Goal: Communication & Community: Answer question/provide support

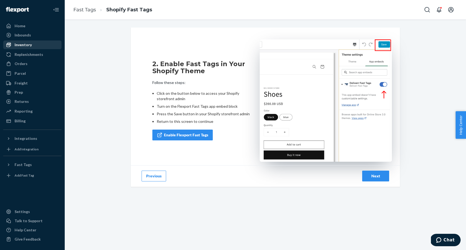
click at [21, 43] on div "Inventory" at bounding box center [23, 44] width 17 height 5
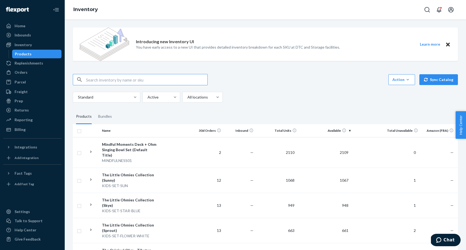
paste input "Free Gift"
type input "g"
type input "box"
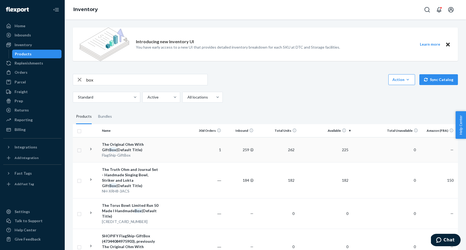
click at [122, 146] on div "The Original Ohm With Gift Box (Default Title)" at bounding box center [130, 147] width 56 height 11
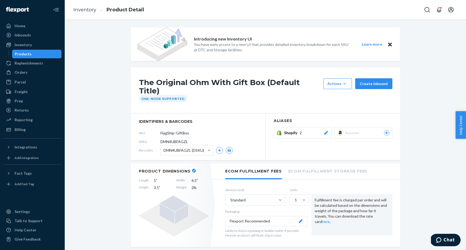
click at [289, 130] on span "Shopify" at bounding box center [291, 132] width 15 height 5
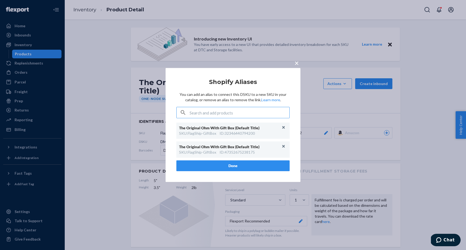
click at [296, 61] on span "×" at bounding box center [296, 62] width 4 height 9
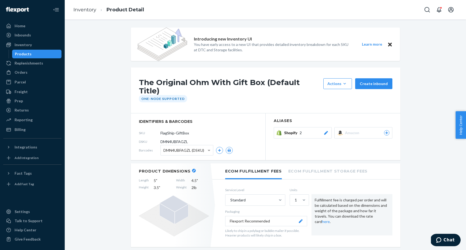
click at [300, 130] on button "Shopify 2" at bounding box center [303, 132] width 58 height 11
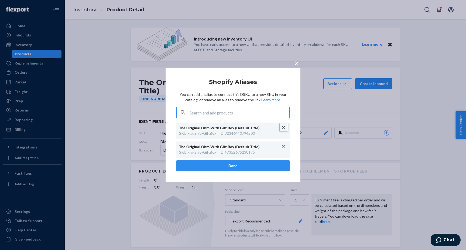
click at [283, 126] on button "Unlink" at bounding box center [284, 127] width 8 height 8
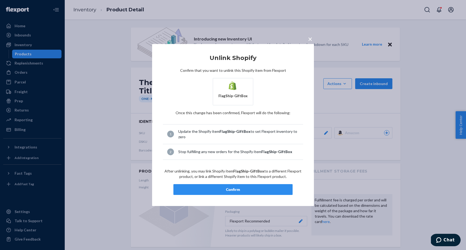
click at [255, 190] on div "Confirm" at bounding box center [233, 189] width 110 height 5
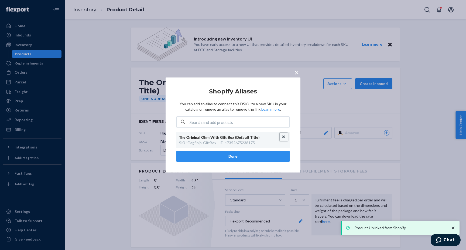
click at [285, 135] on button "Unlink" at bounding box center [284, 137] width 8 height 8
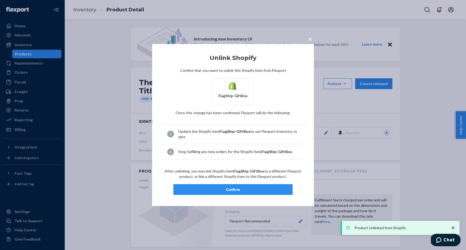
click at [259, 184] on button "Confirm" at bounding box center [232, 189] width 119 height 11
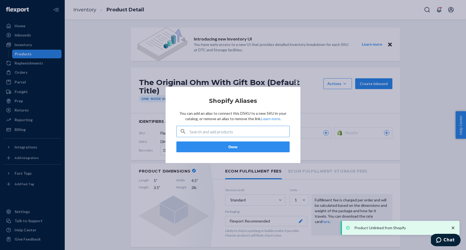
click at [264, 150] on button "Done" at bounding box center [232, 146] width 113 height 11
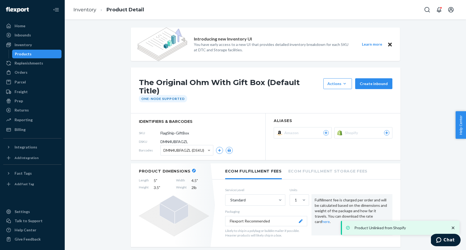
click at [356, 130] on span "Shopify" at bounding box center [352, 132] width 15 height 5
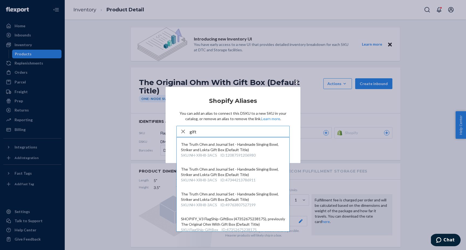
type input "gift"
click at [357, 134] on div "× Shopify Aliases You can add an alias to connect this DSKU to a new SKU in you…" at bounding box center [233, 125] width 466 height 250
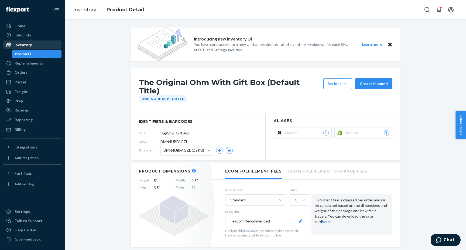
click at [39, 45] on div "Inventory" at bounding box center [32, 45] width 57 height 8
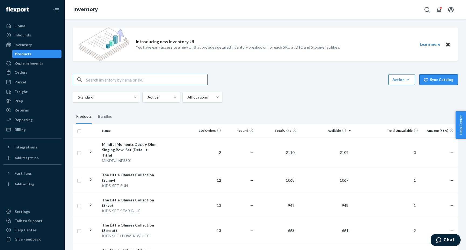
click at [431, 82] on button "Sync Catalog" at bounding box center [438, 79] width 39 height 11
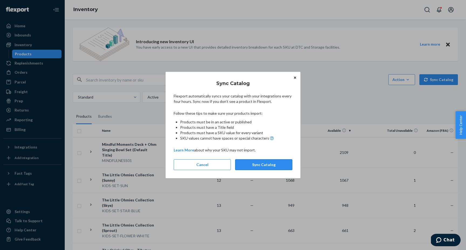
click at [278, 160] on button "Sync Catalog" at bounding box center [263, 164] width 57 height 11
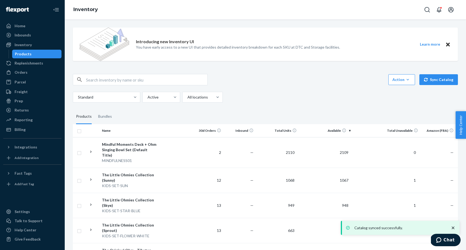
click at [120, 78] on input "text" at bounding box center [146, 79] width 121 height 11
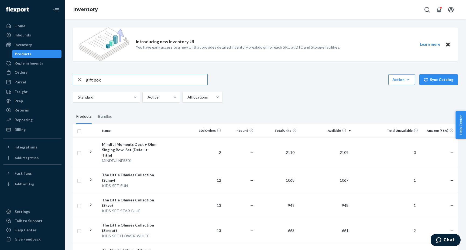
type input "gift box"
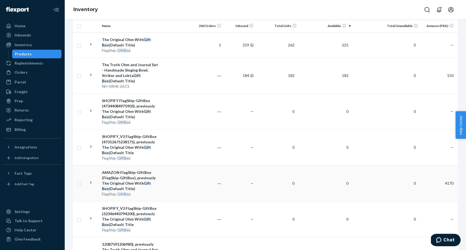
scroll to position [78, 0]
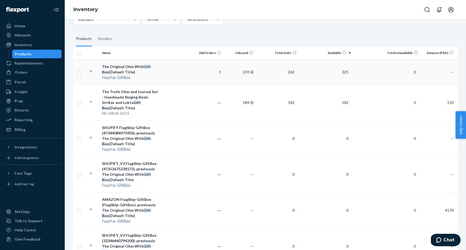
click at [122, 67] on div "The Original Ohm With Gift Box (Default Title)" at bounding box center [130, 69] width 56 height 11
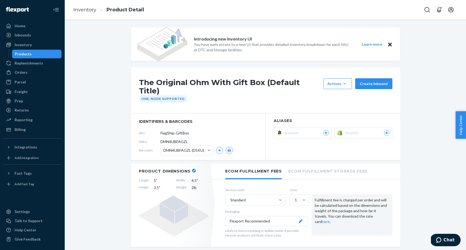
click at [385, 131] on icon at bounding box center [386, 132] width 5 height 3
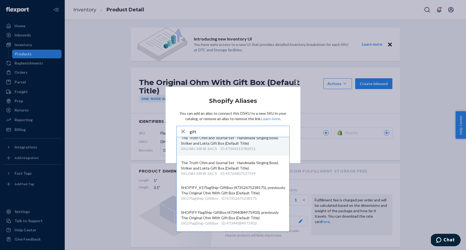
scroll to position [39, 0]
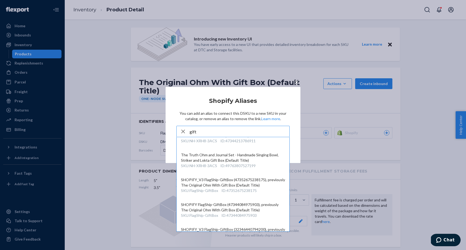
type input "gift"
click at [338, 140] on div "× Shopify Aliases You can add an alias to connect this DSKU to a new SKU in you…" at bounding box center [233, 125] width 466 height 250
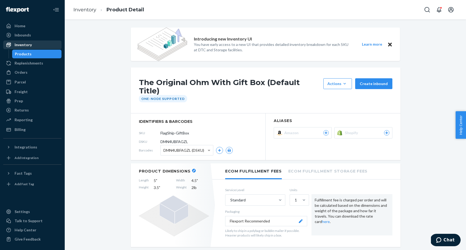
click at [23, 43] on div "Inventory" at bounding box center [23, 44] width 17 height 5
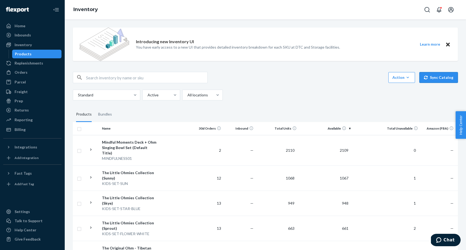
click at [449, 77] on button "Sync Catalog" at bounding box center [438, 77] width 39 height 11
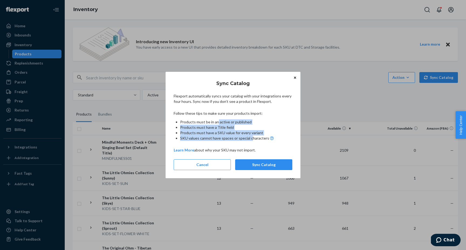
drag, startPoint x: 217, startPoint y: 122, endPoint x: 249, endPoint y: 138, distance: 35.7
click at [249, 138] on ul "Products must be in an active or published Products must have a Title field Pro…" at bounding box center [233, 130] width 119 height 22
click at [262, 166] on button "Sync Catalog" at bounding box center [263, 164] width 57 height 11
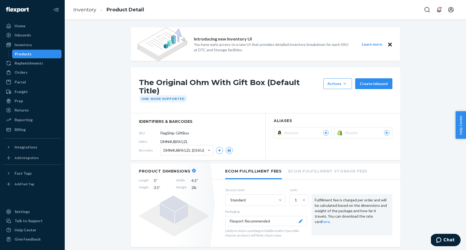
click at [388, 130] on div at bounding box center [386, 132] width 5 height 5
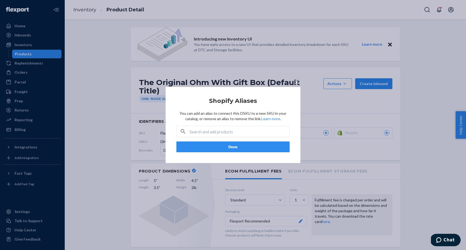
click at [403, 139] on div "× Shopify Aliases You can add an alias to connect this DSKU to a new SKU in you…" at bounding box center [233, 125] width 466 height 250
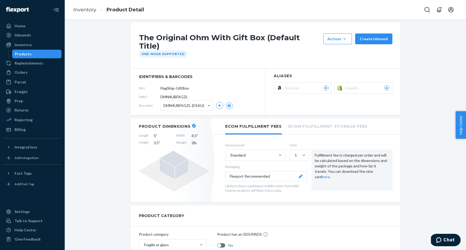
scroll to position [37, 0]
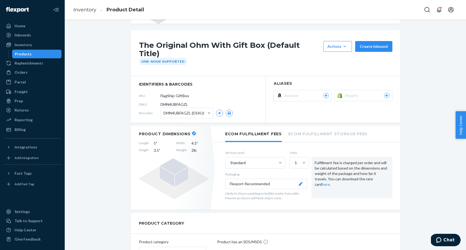
click at [387, 94] on icon at bounding box center [386, 95] width 3 height 3
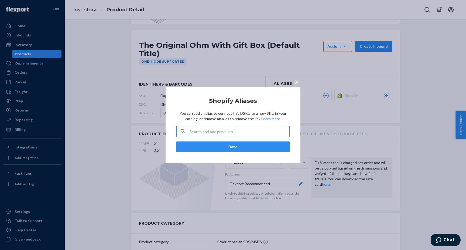
click at [270, 128] on input "text" at bounding box center [240, 131] width 100 height 11
type input "free box"
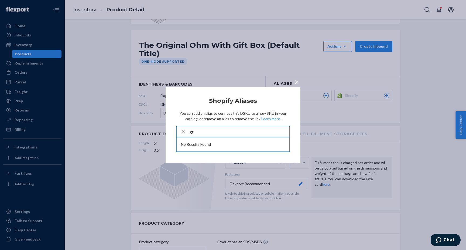
type input "g"
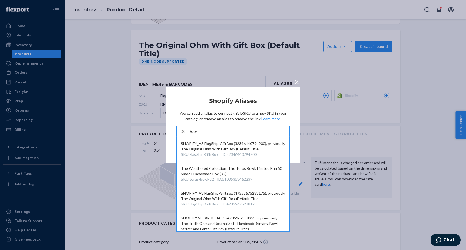
scroll to position [184, 0]
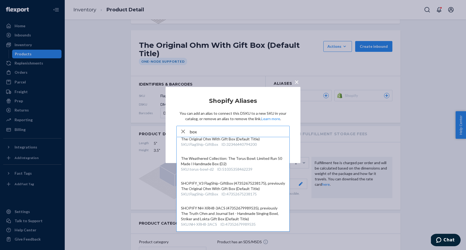
type input "box"
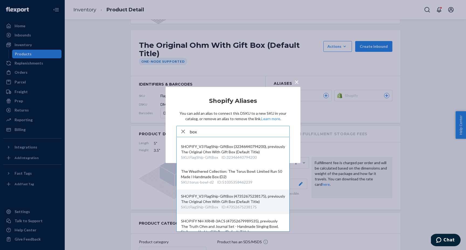
scroll to position [172, 0]
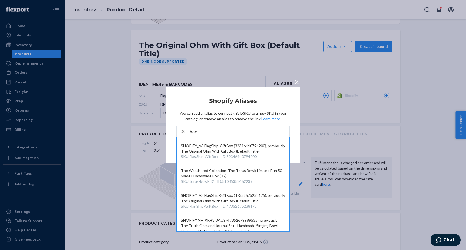
click at [395, 161] on div "× Shopify Aliases You can add an alias to connect this DSKU to a new SKU in you…" at bounding box center [233, 125] width 466 height 250
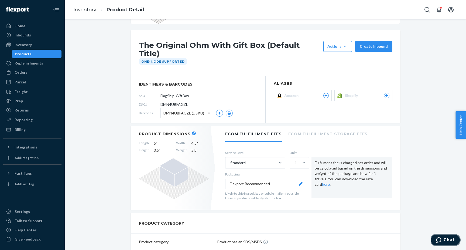
click at [450, 243] on button "Chat" at bounding box center [445, 239] width 30 height 12
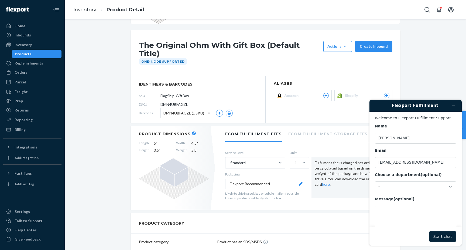
click at [417, 181] on div "Choose a department (optional) -" at bounding box center [415, 182] width 81 height 20
click at [417, 185] on div "-" at bounding box center [412, 186] width 68 height 5
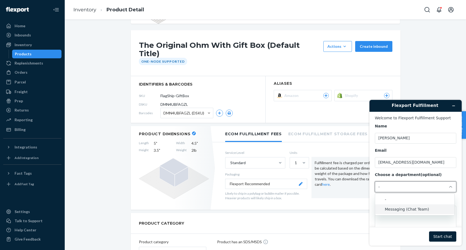
click at [416, 209] on li "Messaging (Chat Team)" at bounding box center [414, 209] width 79 height 10
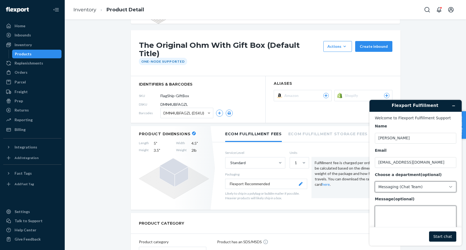
click at [418, 211] on textarea "Message (optional)" at bounding box center [415, 220] width 81 height 30
click at [418, 212] on textarea "Message (optional)" at bounding box center [415, 220] width 81 height 30
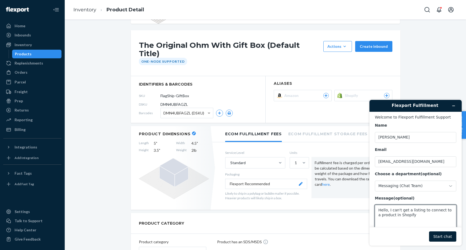
click at [206, 47] on h1 "The Original Ohm With Gift Box (Default Title)" at bounding box center [230, 49] width 182 height 17
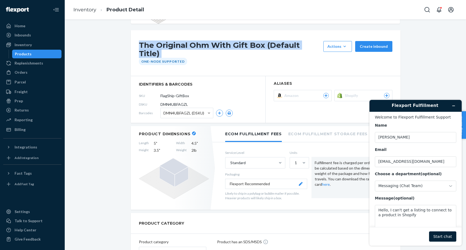
click at [206, 47] on h1 "The Original Ohm With Gift Box (Default Title)" at bounding box center [230, 49] width 182 height 17
copy div "The Original Ohm With Gift Box (Default Title)"
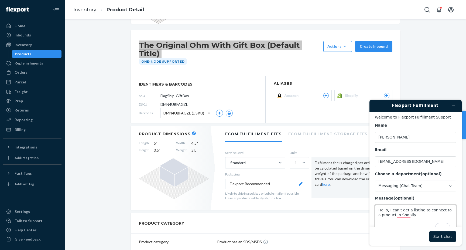
click at [419, 220] on textarea "Hello, I can't get a listing to connect to a product in Shopify" at bounding box center [415, 220] width 81 height 30
paste textarea "The Original Ohm With Gift Box (Default Title)"
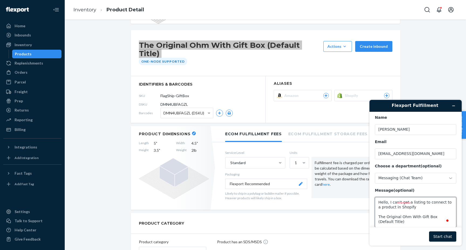
scroll to position [12, 0]
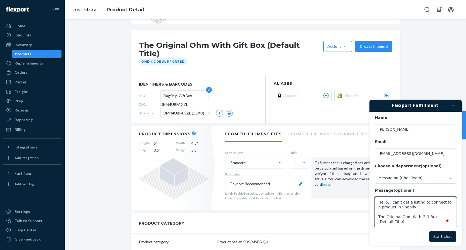
click at [173, 90] on form "FlagShip-GiftBox" at bounding box center [184, 95] width 48 height 11
click at [175, 91] on input "FlagShip-GiftBox" at bounding box center [184, 96] width 42 height 10
click at [405, 218] on textarea "Hello, I can't get a listing to connect to a product in Shopify The Original Oh…" at bounding box center [415, 212] width 81 height 30
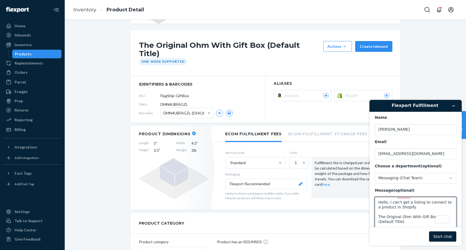
click at [414, 217] on textarea "Hello, I can't get a listing to connect to a product in Shopify The Original Oh…" at bounding box center [415, 212] width 81 height 30
paste textarea "Free Gift - The Original Ohm With Gift Box"
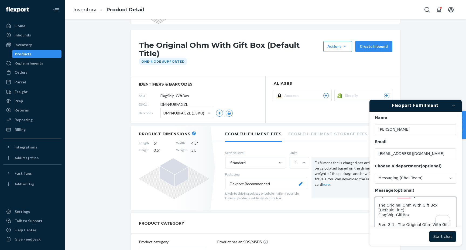
scroll to position [16, 0]
click at [405, 216] on textarea "Hello, I can't get a listing to connect to a product in Shopify The Original Oh…" at bounding box center [415, 212] width 81 height 30
paste textarea "FlagShip-GiftBox"
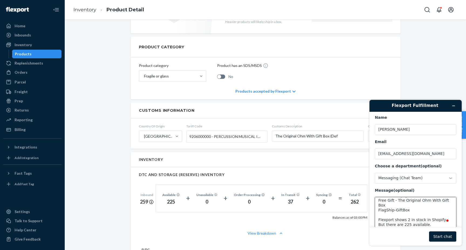
scroll to position [0, 0]
type textarea "Hello, I can't get a listing to connect to a product in Shopify The Original Oh…"
click at [440, 234] on button "Start chat" at bounding box center [442, 236] width 27 height 10
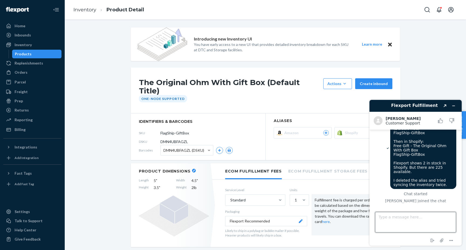
click at [394, 218] on textarea "Type a message here..." at bounding box center [415, 222] width 81 height 20
type textarea "Is there a trick to getting the Alias to show up? Thank you :)"
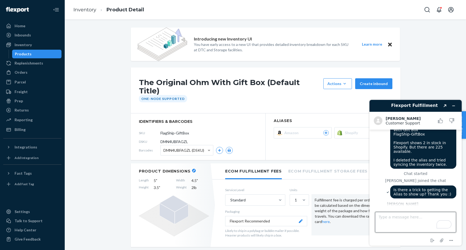
scroll to position [116, 0]
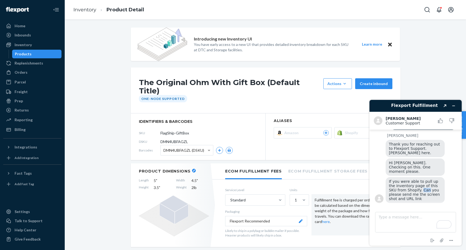
drag, startPoint x: 412, startPoint y: 189, endPoint x: 420, endPoint y: 190, distance: 7.8
click at [420, 190] on span "If you were able to pull up the inventory page of this SKU from Shopify. Can yo…" at bounding box center [415, 190] width 52 height 22
drag, startPoint x: 414, startPoint y: 181, endPoint x: 412, endPoint y: 191, distance: 10.1
click at [412, 191] on span "If you were able to pull up the inventory page of this SKU from Shopify. Can yo…" at bounding box center [415, 190] width 52 height 22
click at [397, 218] on textarea "Type a message here..." at bounding box center [415, 222] width 81 height 20
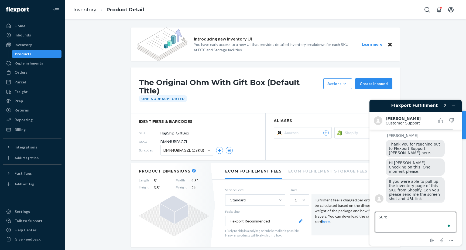
type textarea "Sure!"
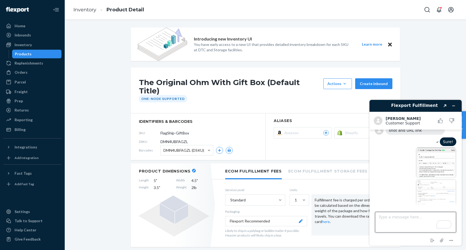
scroll to position [191, 0]
paste textarea "https://admin.shopify.com/store/theohmstore/products/8846971830559"
type textarea "https://admin.shopify.com/store/theohmstore/products/8846971830559"
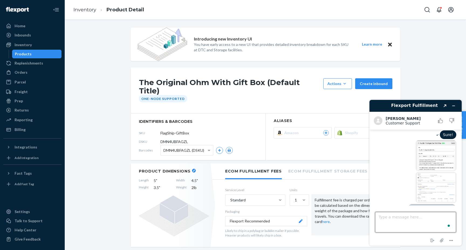
scroll to position [209, 0]
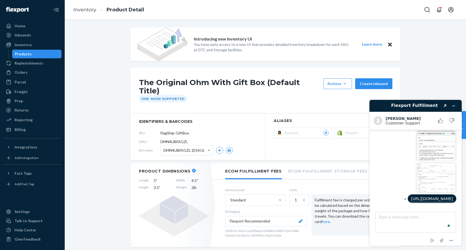
click at [308, 103] on div "The Original Ohm With Gift Box (Default Title) Actions Hide Create inbound One-…" at bounding box center [266, 90] width 270 height 46
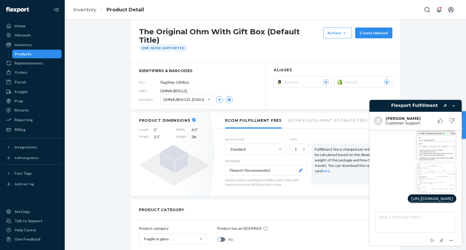
scroll to position [50, 0]
click at [397, 218] on textarea "Type a message here..." at bounding box center [415, 222] width 81 height 20
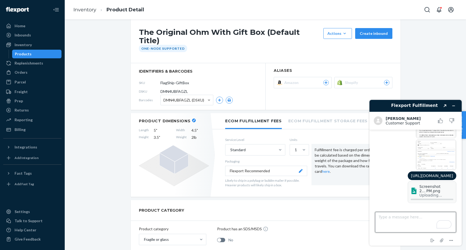
click at [386, 221] on textarea "Type a message here..." at bounding box center [415, 222] width 81 height 20
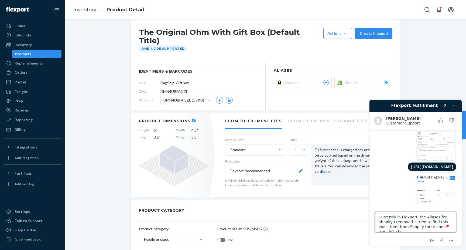
scroll to position [2, 0]
type textarea "Currently in Flexport, the Aliases for Shopify I removed. I tried to find this …"
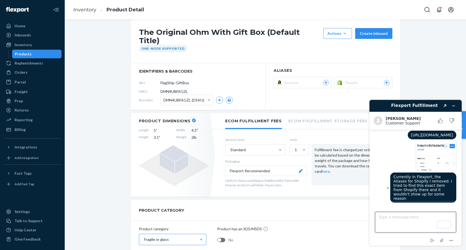
scroll to position [288, 0]
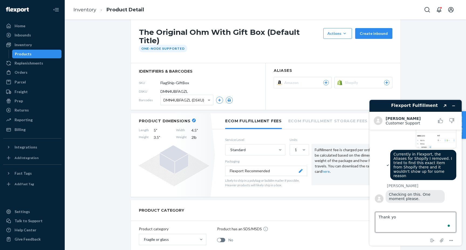
type textarea "Thank you"
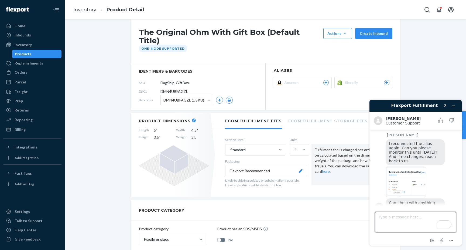
scroll to position [373, 0]
click at [402, 154] on span "I reconnected the alias again. Can you please monitor this until tomorrow? And …" at bounding box center [414, 152] width 50 height 22
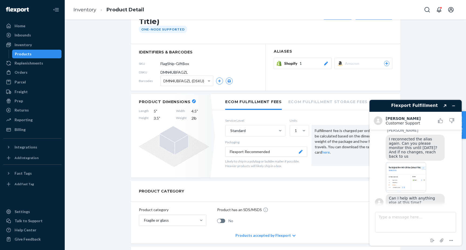
scroll to position [76, 0]
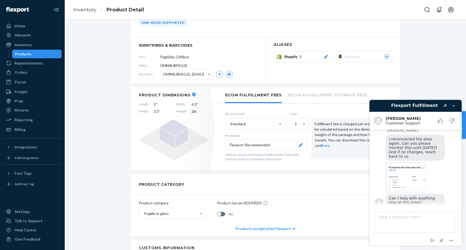
click at [283, 51] on button "Shopify 1" at bounding box center [303, 56] width 58 height 11
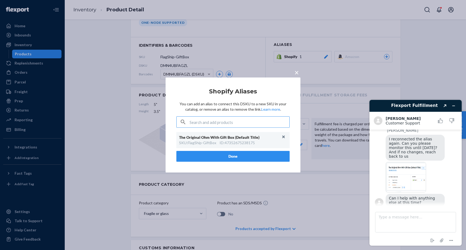
click at [242, 139] on div "The Original Ohm With Gift Box (Default Title)" at bounding box center [230, 137] width 102 height 5
click at [113, 130] on div "× Shopify Aliases You can add an alias to connect this DSKU to a new SKU in you…" at bounding box center [233, 125] width 466 height 250
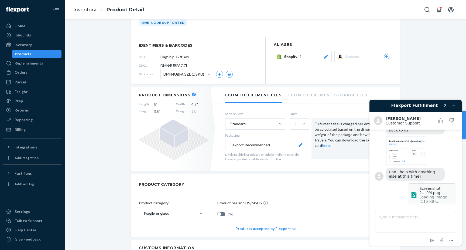
scroll to position [411, 0]
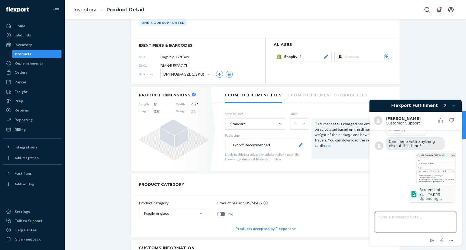
click at [395, 227] on textarea "Type a message here..." at bounding box center [415, 222] width 81 height 20
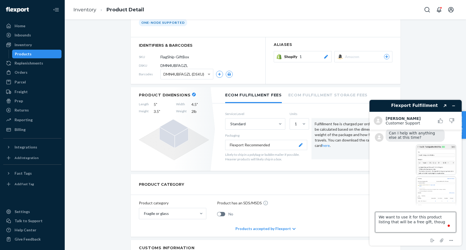
type textarea "We want to use it for this product listing that will be a free gift, though"
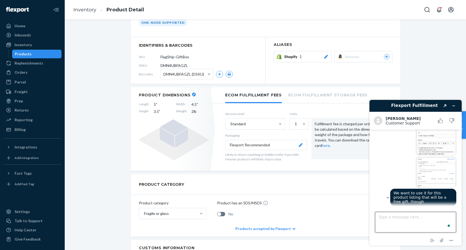
scroll to position [461, 0]
type textarea "It shares the same SKU"
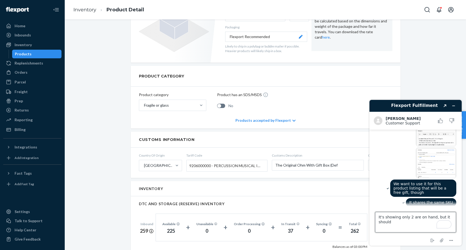
scroll to position [192, 0]
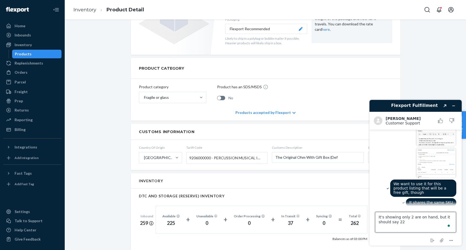
type textarea "It's showing only 2 are on hand, but it should say 225"
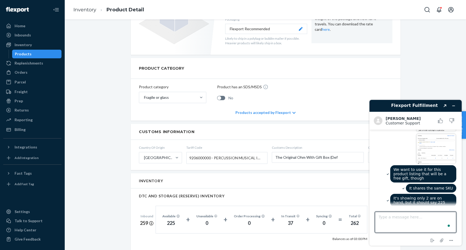
click at [99, 135] on div "Introducing new Inventory UI You have early access to a new UI that provides de…" at bounding box center [265, 226] width 393 height 780
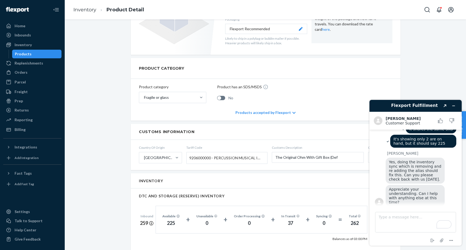
scroll to position [544, 0]
click at [410, 162] on span "Yes, doing the inventory sync which is removing and re adding the alias should …" at bounding box center [416, 171] width 54 height 22
click at [410, 222] on textarea "Type a message here..." at bounding box center [415, 222] width 81 height 20
type textarea "We want to launch this as a free gift now, but Shopify only says there is 2 in …"
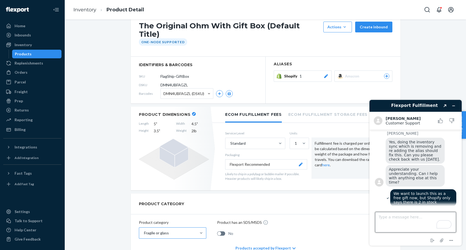
scroll to position [0, 0]
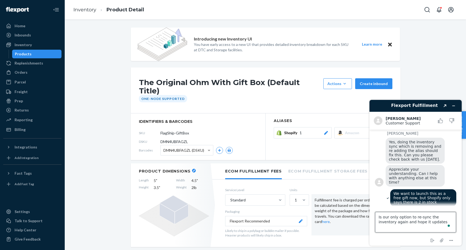
type textarea "Is our only option to re-sync the inventory again and hope it updates?"
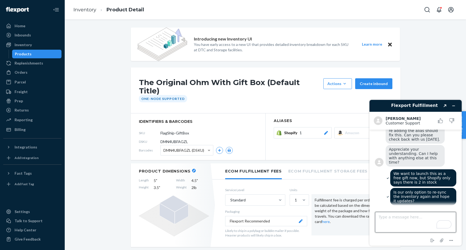
click at [420, 223] on textarea "Type a message here..." at bounding box center [415, 222] width 81 height 20
type textarea "The non-Gift listing only shows 1 in stock"
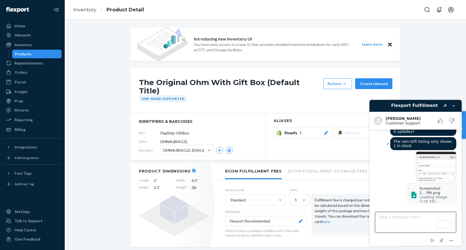
scroll to position [661, 0]
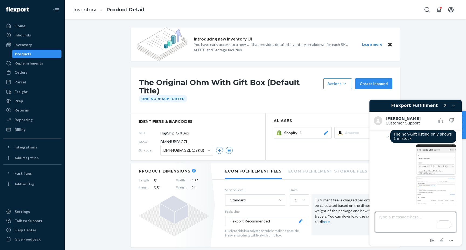
click at [415, 222] on textarea "Type a message here..." at bounding box center [415, 222] width 81 height 20
type textarea "That should also show 225"
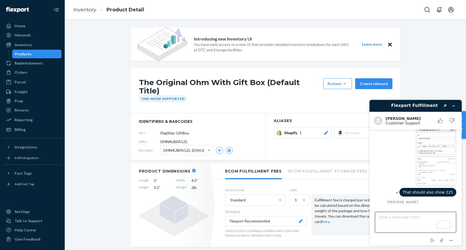
scroll to position [720, 0]
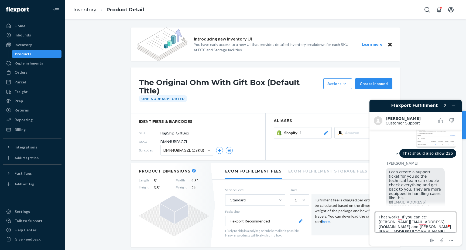
type textarea "That works. If you can cc' frank@theohmstore.co and tom@tomsiodlak.com that wou…"
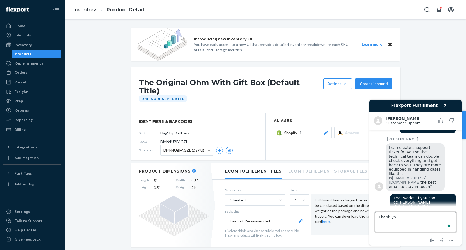
type textarea "Thank you"
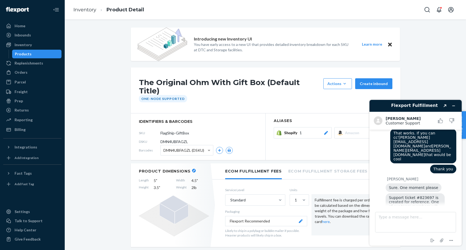
scroll to position [809, 0]
click at [427, 206] on footer "Type a message here... End chat Attach file Options" at bounding box center [415, 225] width 92 height 40
click at [426, 218] on textarea "Type a message here..." at bounding box center [415, 222] width 81 height 20
type textarea "t"
type textarea "Thank you"
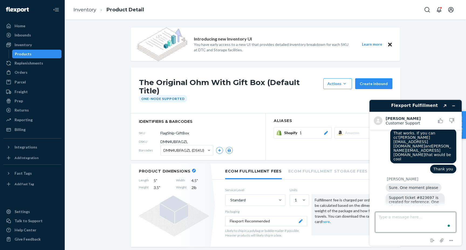
scroll to position [820, 0]
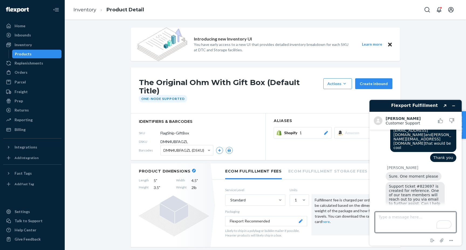
click at [450, 236] on div "End chat Attach file Options" at bounding box center [415, 237] width 81 height 7
click at [450, 239] on icon "Menu" at bounding box center [451, 240] width 6 height 6
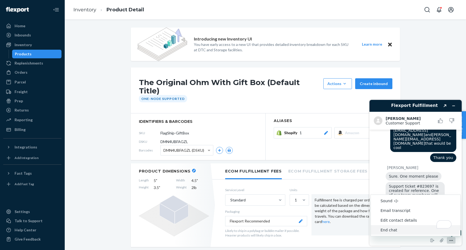
click at [443, 228] on div at bounding box center [443, 224] width 15 height 8
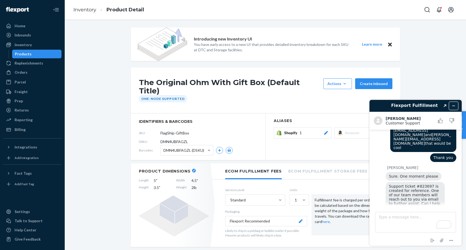
click at [453, 106] on icon "Minimize widget" at bounding box center [453, 106] width 2 height 0
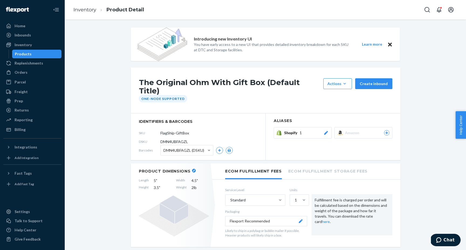
click at [299, 130] on span "Shopify" at bounding box center [291, 132] width 15 height 5
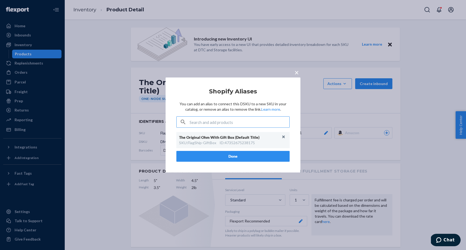
click at [300, 70] on button "×" at bounding box center [297, 71] width 8 height 9
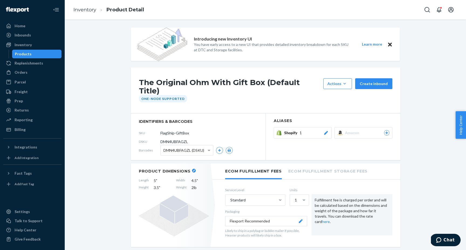
click at [40, 53] on div "Products" at bounding box center [37, 54] width 49 height 8
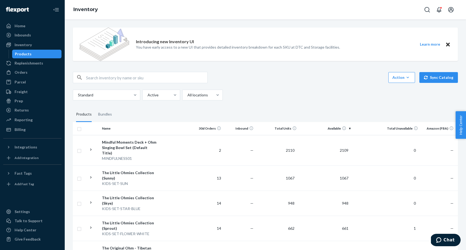
click at [432, 77] on button "Sync Catalog" at bounding box center [438, 77] width 39 height 11
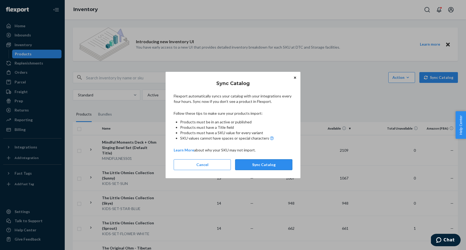
click at [257, 163] on button "Sync Catalog" at bounding box center [263, 164] width 57 height 11
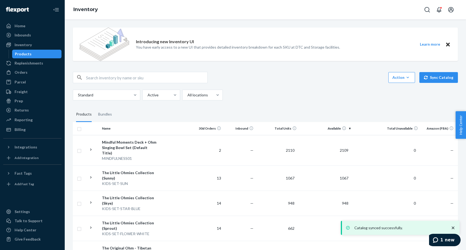
click at [118, 77] on input "text" at bounding box center [146, 77] width 121 height 11
paste input "The Original Ohm"
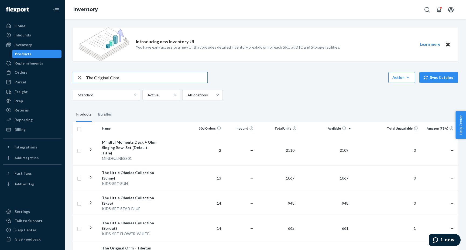
type input "The Original Ohm"
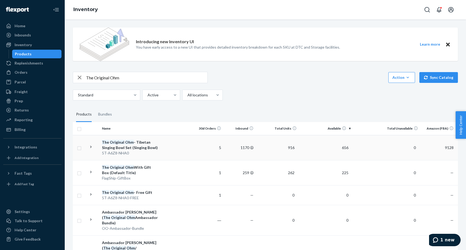
click at [129, 142] on em "Ohm" at bounding box center [129, 142] width 9 height 5
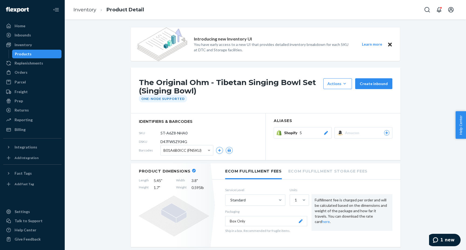
click at [181, 13] on div "Inventory Product Detail" at bounding box center [265, 9] width 401 height 19
click at [29, 46] on div "Inventory" at bounding box center [23, 44] width 17 height 5
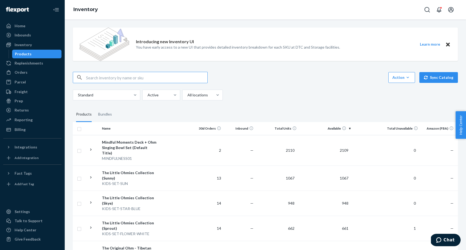
click at [139, 80] on input "text" at bounding box center [146, 77] width 121 height 11
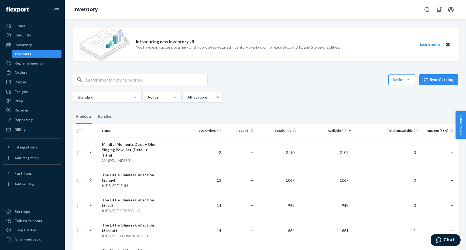
click at [460, 127] on span "Help Center" at bounding box center [460, 124] width 11 height 27
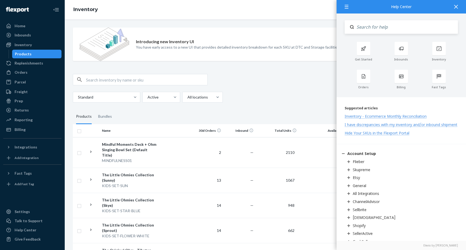
click at [457, 4] on div at bounding box center [456, 6] width 12 height 13
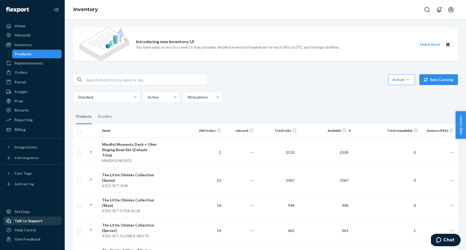
click at [36, 223] on div "Talk to Support" at bounding box center [29, 220] width 28 height 5
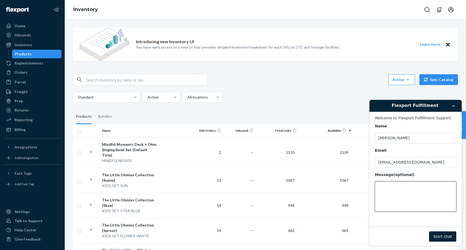
click at [411, 191] on textarea "Message (optional)" at bounding box center [415, 196] width 81 height 30
click at [126, 80] on input "text" at bounding box center [146, 79] width 121 height 11
paste input "5T-A6Z8-NHA0-FREE"
type input "5T-A6Z8-NHA0-FREE"
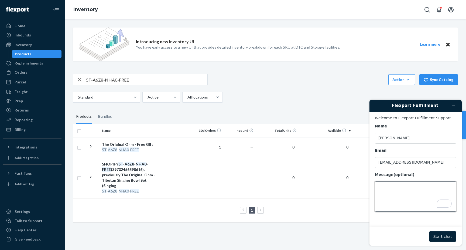
click at [419, 205] on textarea "Message (optional)" at bounding box center [415, 196] width 81 height 30
click at [402, 160] on input "[EMAIL_ADDRESS][DOMAIN_NAME]" at bounding box center [415, 162] width 81 height 11
click at [401, 198] on textarea "We need help syncing inventory please" at bounding box center [415, 196] width 81 height 30
type textarea "We need help syncing inventory please"
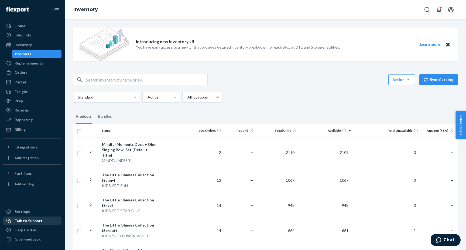
click at [25, 222] on div "Talk to Support" at bounding box center [29, 220] width 28 height 5
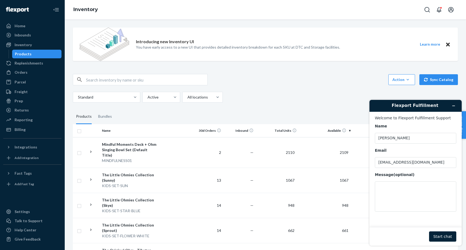
click at [417, 169] on div "Name [PERSON_NAME] Email [EMAIL_ADDRESS][DOMAIN_NAME] Message (optional)" at bounding box center [415, 167] width 81 height 88
click at [418, 165] on input "[EMAIL_ADDRESS][DOMAIN_NAME]" at bounding box center [415, 162] width 81 height 11
click button "Start chat" at bounding box center [442, 236] width 27 height 10
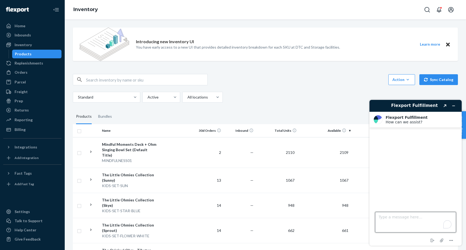
click at [401, 221] on textarea "Type a message here..." at bounding box center [415, 222] width 81 height 20
paste textarea "We need help syncing inventory please"
type textarea "We need help syncing inventory please"
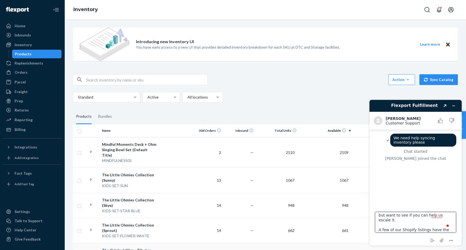
scroll to position [12, 0]
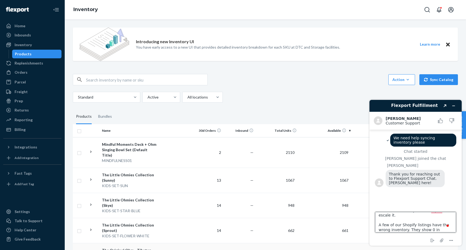
type textarea "Hello, we submitted a support ticket, but want to see if you can help us escale…"
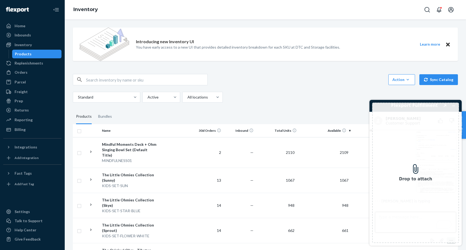
scroll to position [155, 0]
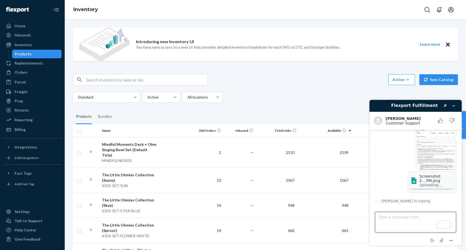
click at [398, 217] on textarea "Type a message here..." at bounding box center [415, 222] width 81 height 20
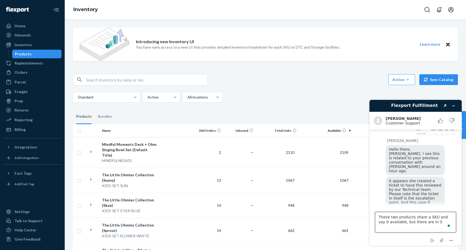
scroll to position [222, 0]
type textarea "These two products share a SKU and say 0 available, but there are in Flexport"
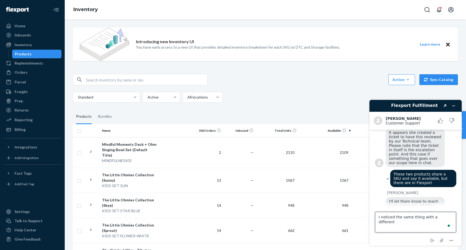
scroll to position [268, 0]
type textarea "I noticed the same thing with a different product"
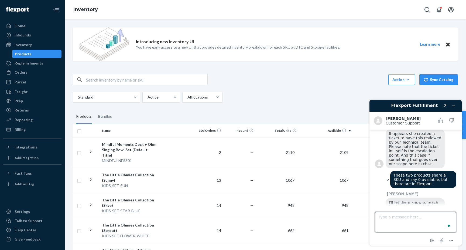
scroll to position [284, 0]
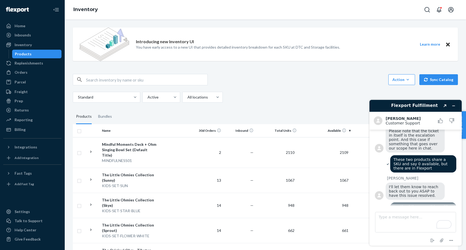
click at [126, 80] on input "text" at bounding box center [146, 79] width 121 height 11
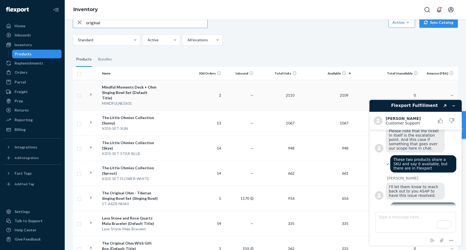
scroll to position [61, 0]
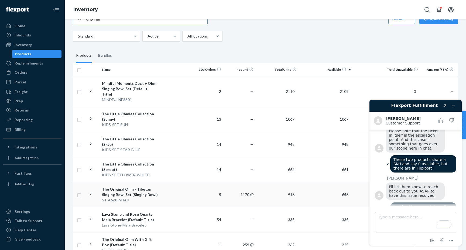
type input "original"
click at [130, 186] on div "The Original Ohm - Tibetan Singing Bowl Set (Singing Bowl)" at bounding box center [130, 191] width 56 height 11
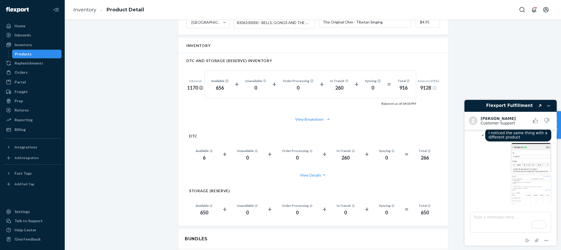
scroll to position [381, 0]
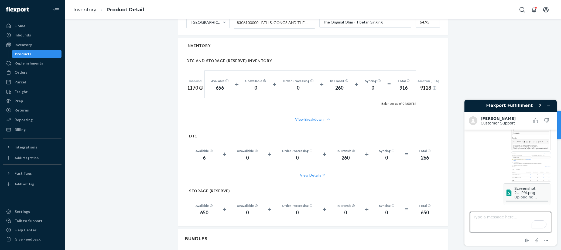
click at [466, 219] on textarea "Type a message here..." at bounding box center [510, 222] width 81 height 20
type textarea "There is 100s in Flexport"
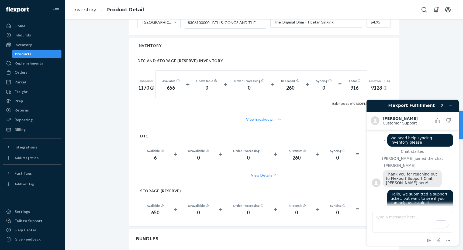
scroll to position [421, 0]
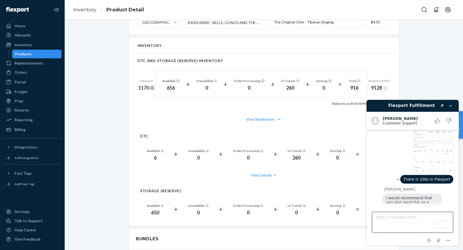
click at [407, 217] on textarea "Type a message here..." at bounding box center [412, 222] width 81 height 20
type textarea "A"
type textarea "Thank you. I'll send more screenshots/info now"
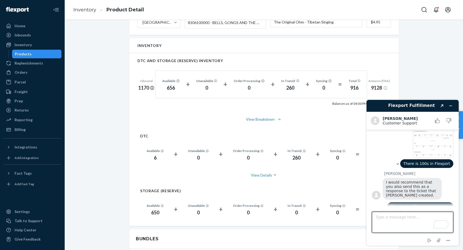
click at [394, 159] on div "There is 100s in Flexport" at bounding box center [412, 164] width 81 height 10
click at [450, 106] on icon "Minimize widget" at bounding box center [451, 106] width 2 height 0
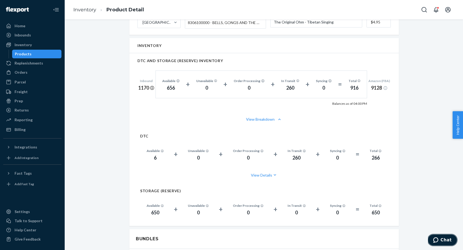
click at [445, 236] on button "Chat" at bounding box center [442, 239] width 30 height 12
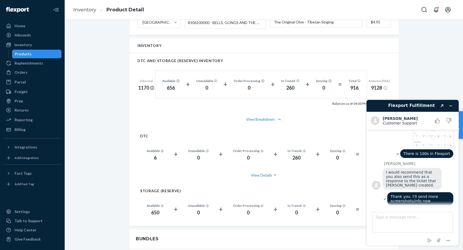
scroll to position [464, 0]
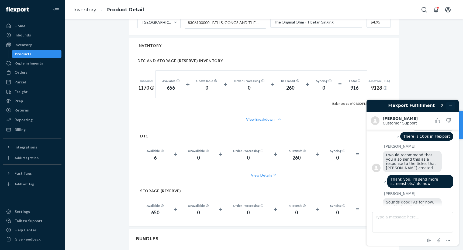
click at [451, 106] on icon "Minimize widget" at bounding box center [451, 106] width 2 height 0
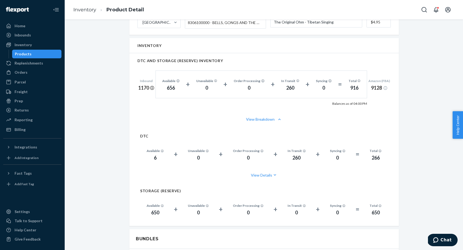
click at [451, 105] on div "Introducing new Inventory UI You have early access to a new UI that provides de…" at bounding box center [264, 102] width 390 height 805
